Goal: Find specific page/section: Find specific page/section

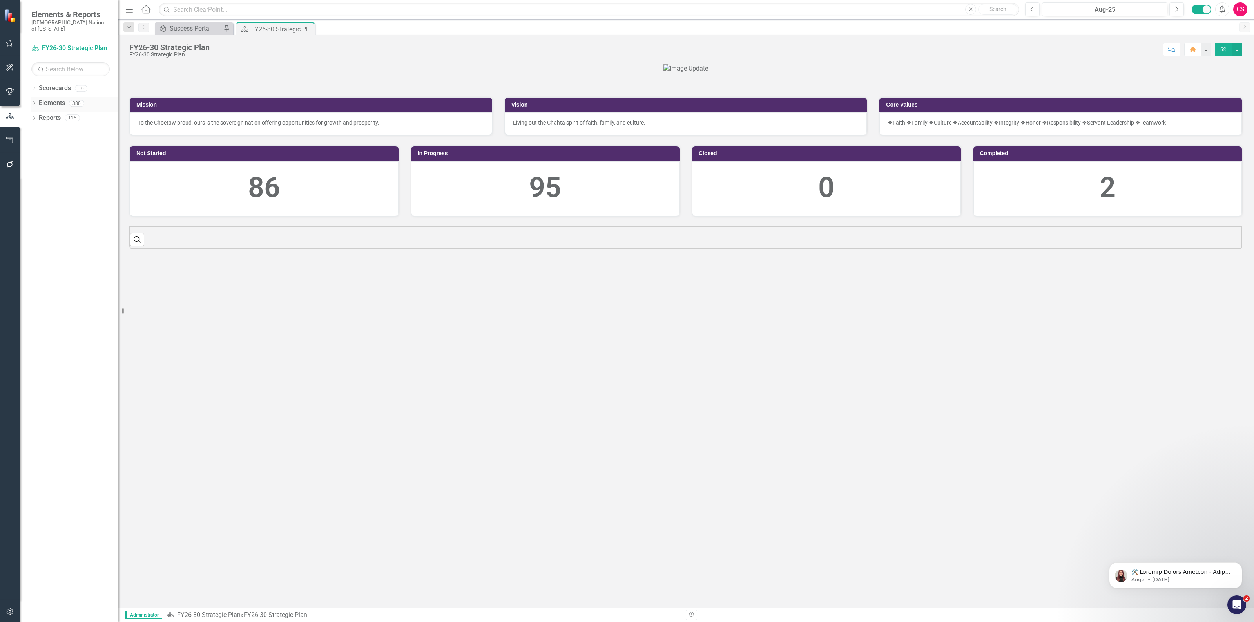
click at [36, 102] on icon "Dropdown" at bounding box center [33, 104] width 5 height 4
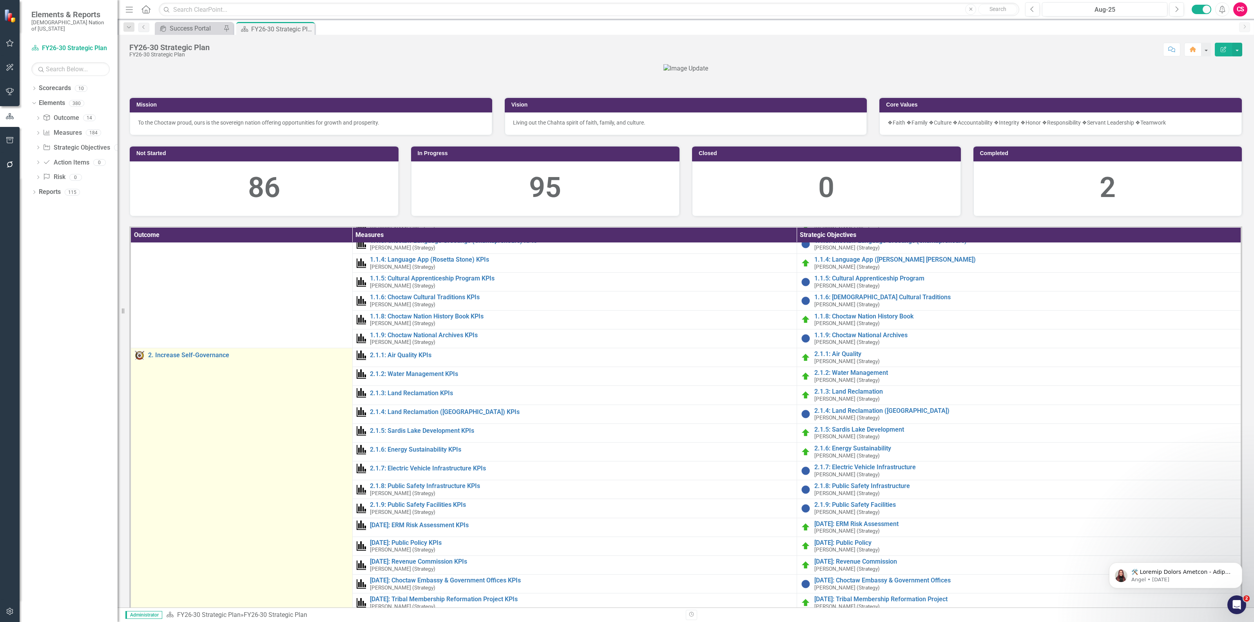
scroll to position [147, 0]
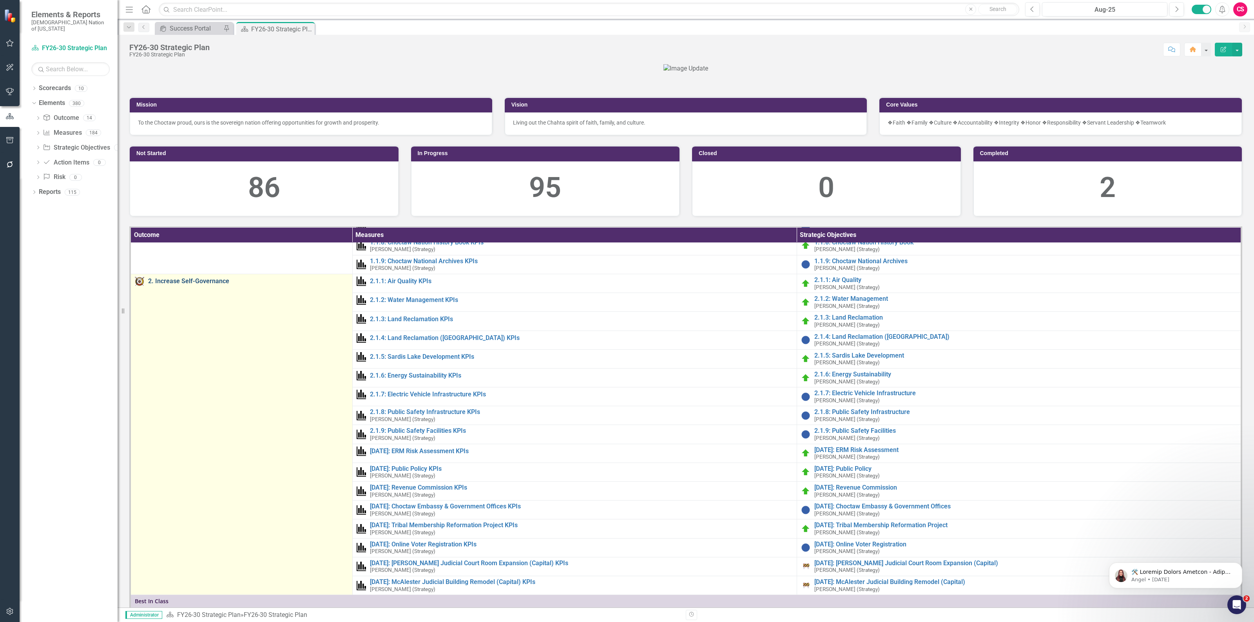
click at [205, 285] on link "2. Increase Self-Governance" at bounding box center [248, 281] width 200 height 7
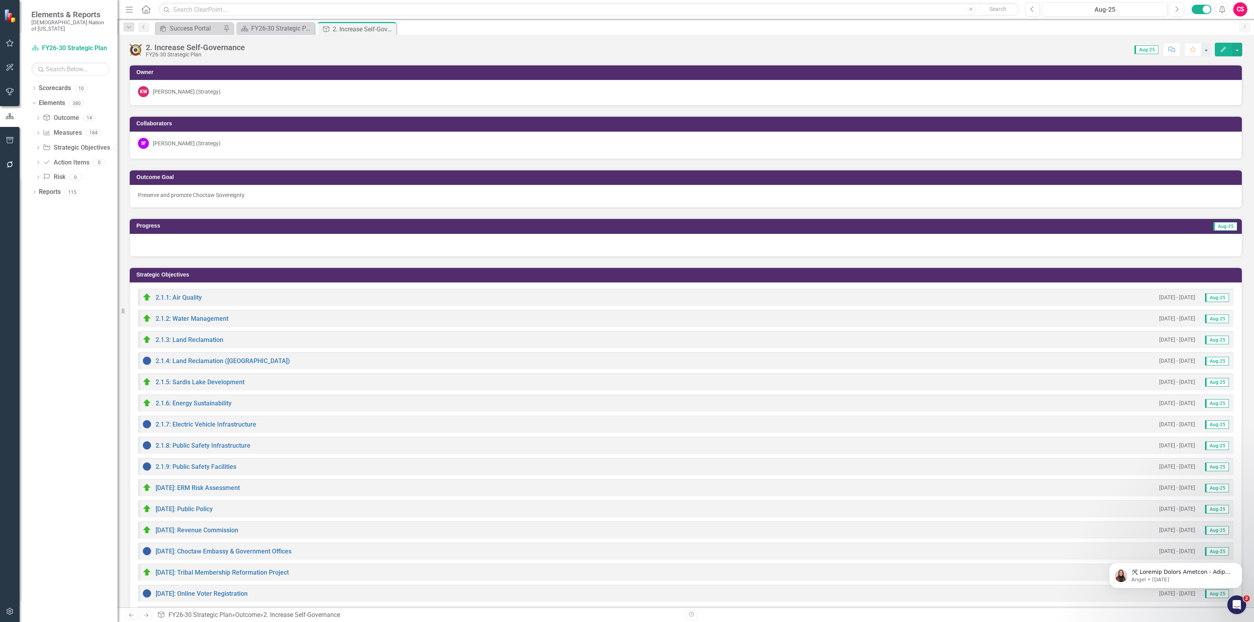
click at [131, 52] on img at bounding box center [135, 50] width 13 height 13
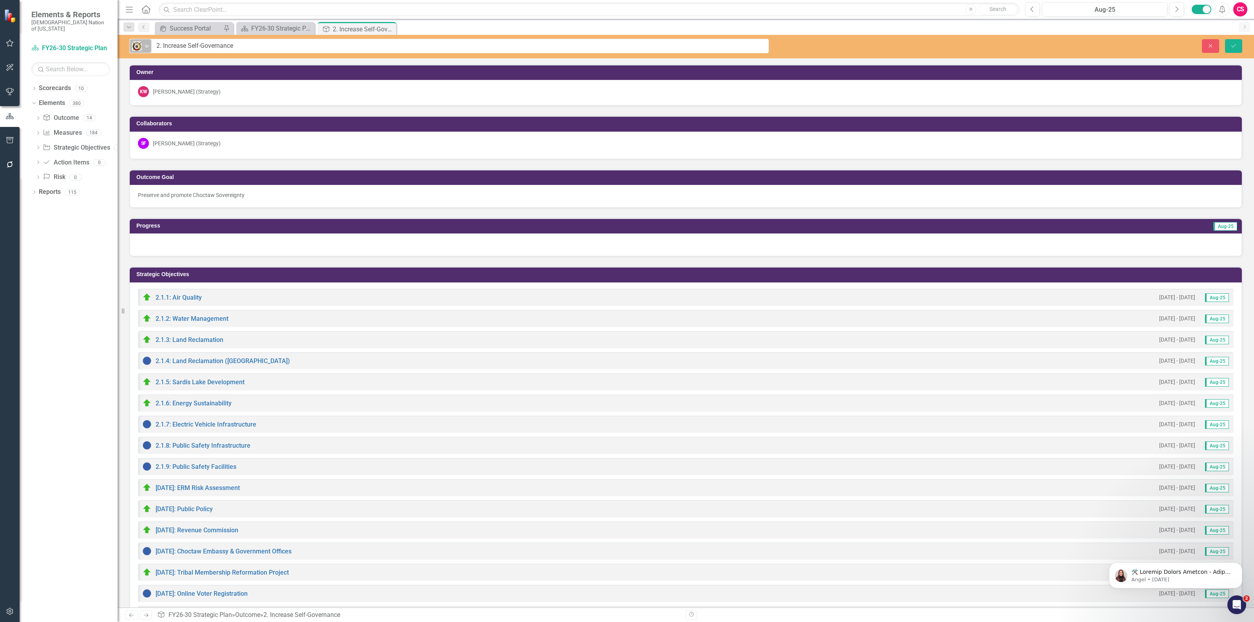
click at [149, 47] on icon "Expand" at bounding box center [147, 46] width 8 height 6
click at [55, 288] on div "Dropdown Scorecards 10 FY26-30 Strategic Plan Continuous Improvement FY26-30 Op…" at bounding box center [69, 352] width 98 height 541
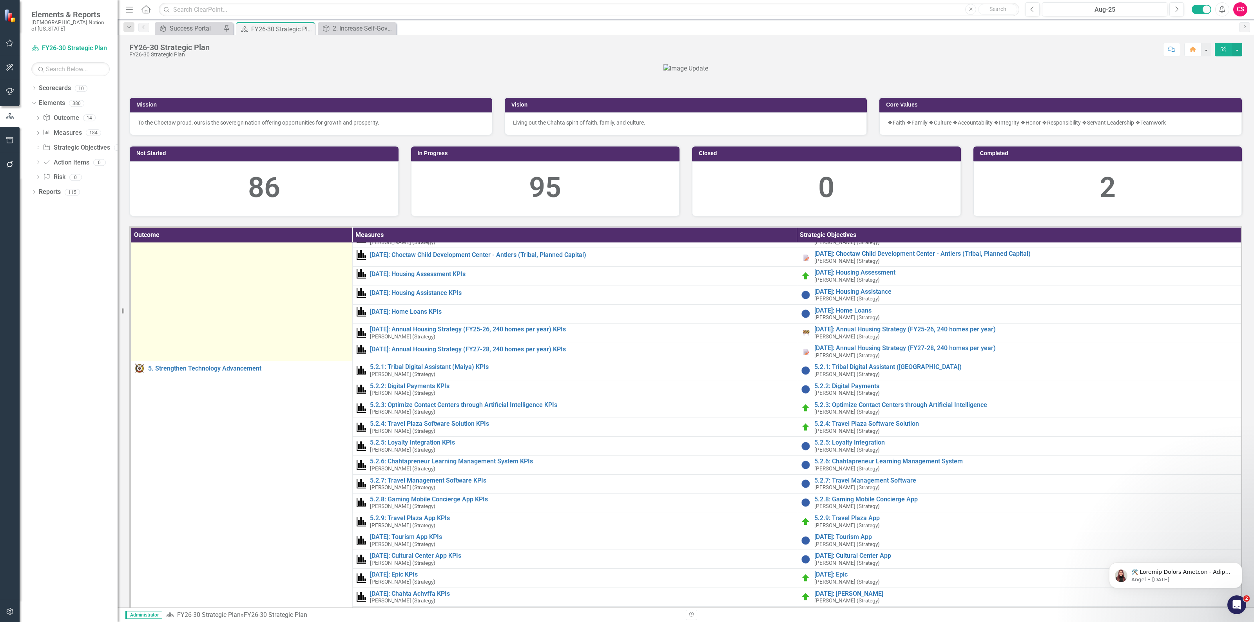
scroll to position [1229, 0]
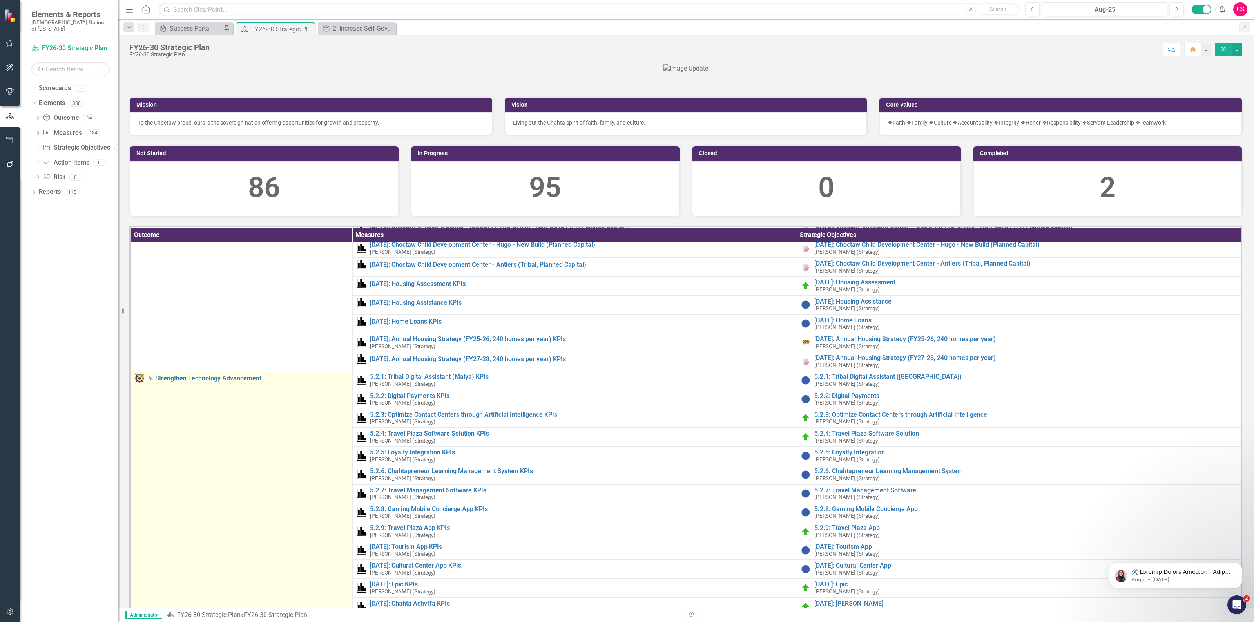
click at [137, 383] on img at bounding box center [139, 378] width 9 height 9
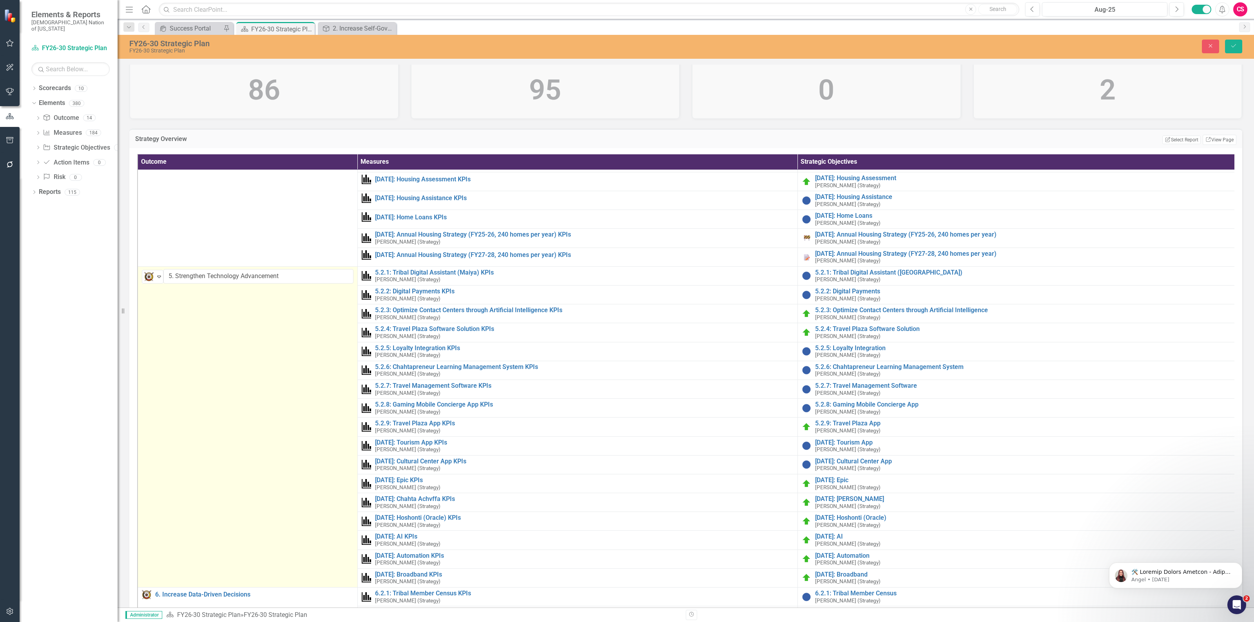
scroll to position [1278, 0]
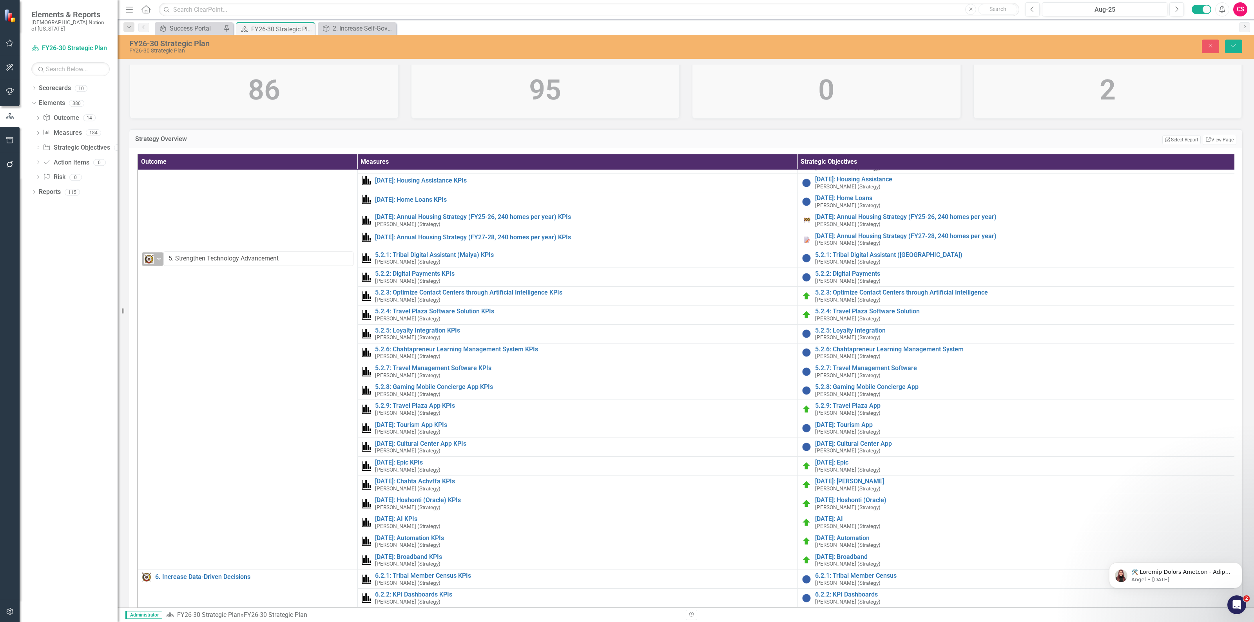
click at [157, 262] on icon "Expand" at bounding box center [159, 259] width 8 height 6
click at [547, 311] on div "Strategy Overview Edit Report Select Report Link View Page Outcome Measures Str…" at bounding box center [685, 383] width 1125 height 529
drag, startPoint x: 1214, startPoint y: 46, endPoint x: 510, endPoint y: 163, distance: 713.7
click at [1212, 46] on icon "Close" at bounding box center [1210, 45] width 7 height 5
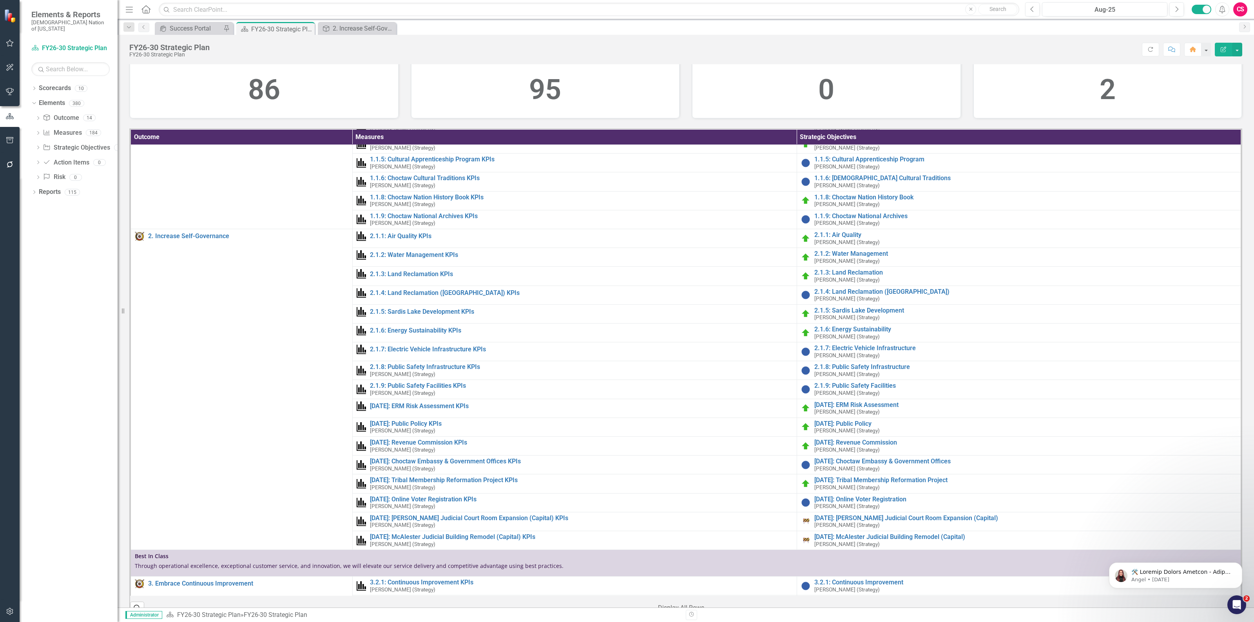
scroll to position [0, 0]
